Goal: Communication & Community: Answer question/provide support

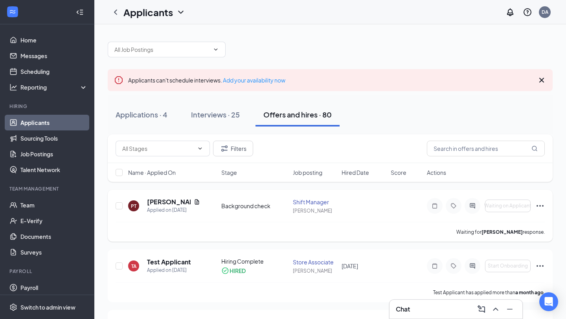
click at [541, 204] on icon "Ellipses" at bounding box center [539, 205] width 9 height 9
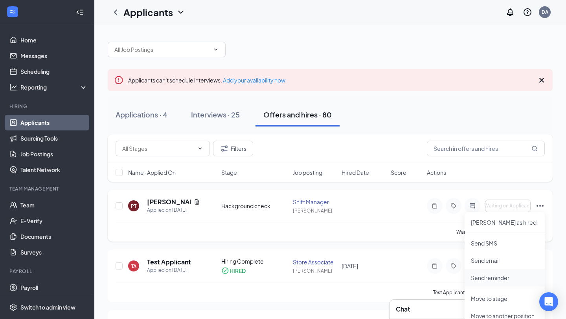
click at [489, 274] on p "Send reminder" at bounding box center [505, 278] width 68 height 8
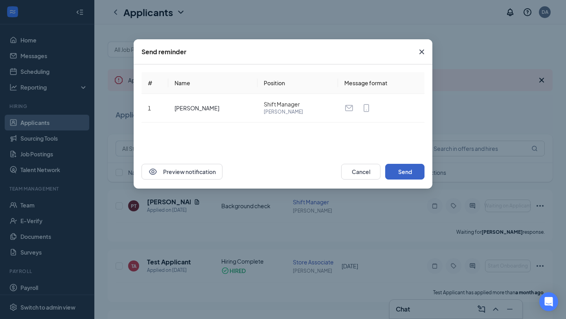
click at [403, 173] on button "Send" at bounding box center [404, 172] width 39 height 16
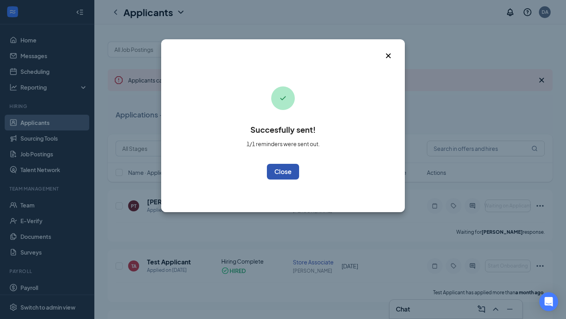
click at [292, 171] on button "OK" at bounding box center [283, 172] width 32 height 16
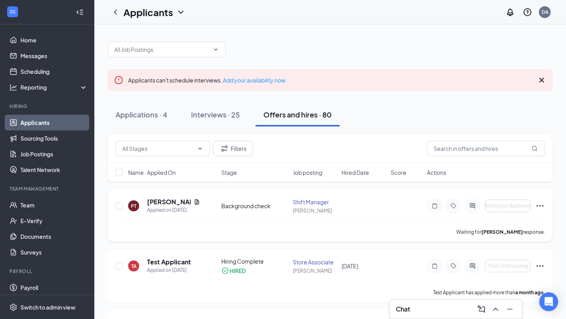
click at [545, 202] on div "PT [PERSON_NAME] Applied on [DATE] Background check Shift Manager [PERSON_NAME]…" at bounding box center [330, 216] width 445 height 52
click at [543, 205] on icon "Ellipses" at bounding box center [539, 206] width 7 height 2
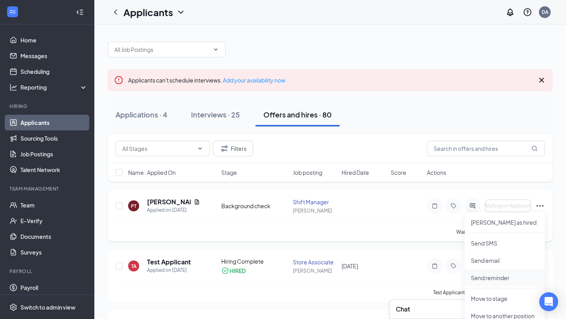
click at [491, 276] on p "Send reminder" at bounding box center [505, 278] width 68 height 8
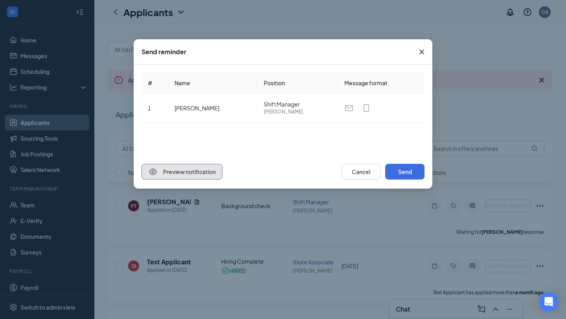
click at [204, 165] on button "Preview notification" at bounding box center [181, 172] width 81 height 16
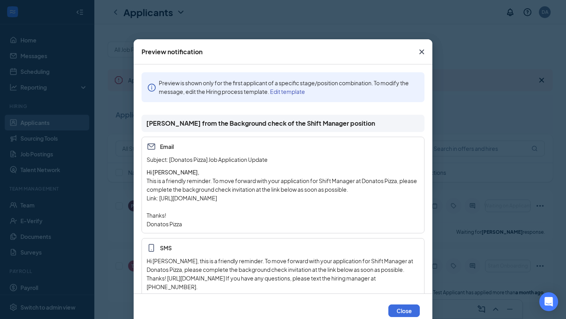
drag, startPoint x: 160, startPoint y: 197, endPoint x: 250, endPoint y: 198, distance: 89.2
click at [250, 198] on p "Link: [URL][DOMAIN_NAME]" at bounding box center [283, 198] width 273 height 9
copy p "[URL][DOMAIN_NAME]"
